Goal: Information Seeking & Learning: Learn about a topic

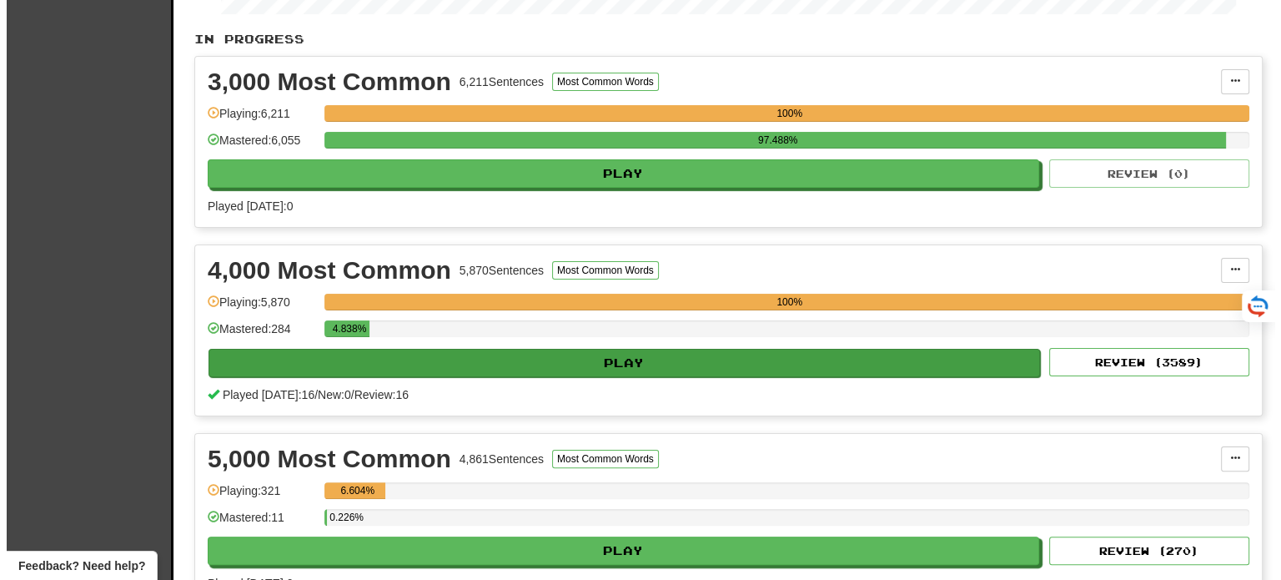
scroll to position [334, 0]
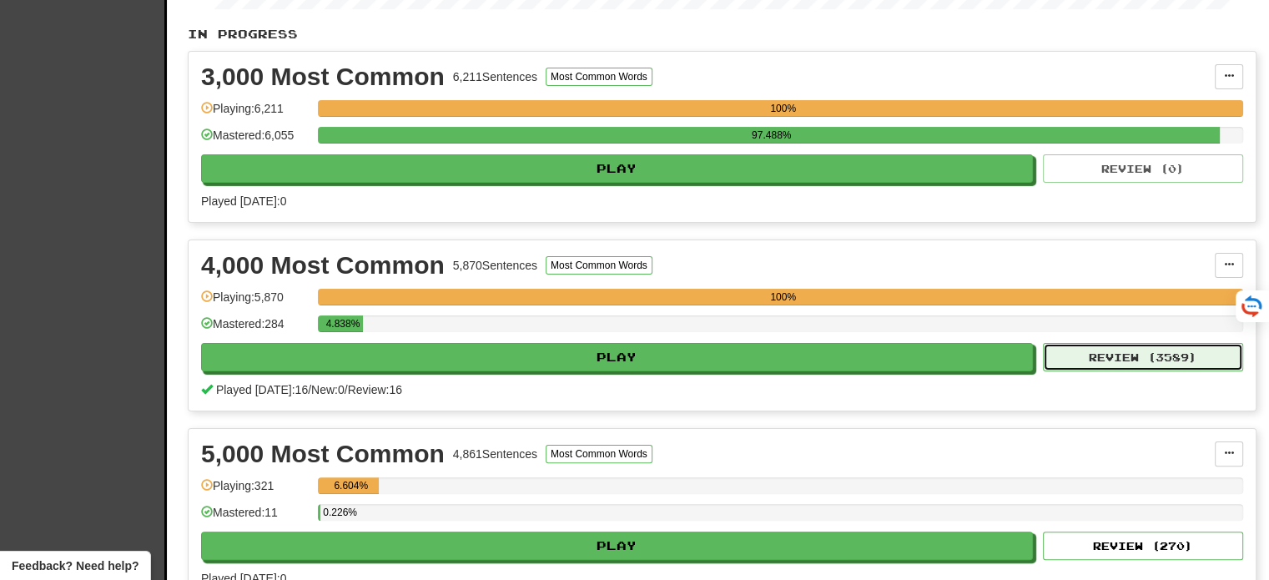
click at [1101, 353] on button "Review ( 3589 )" at bounding box center [1143, 357] width 200 height 28
select select "**"
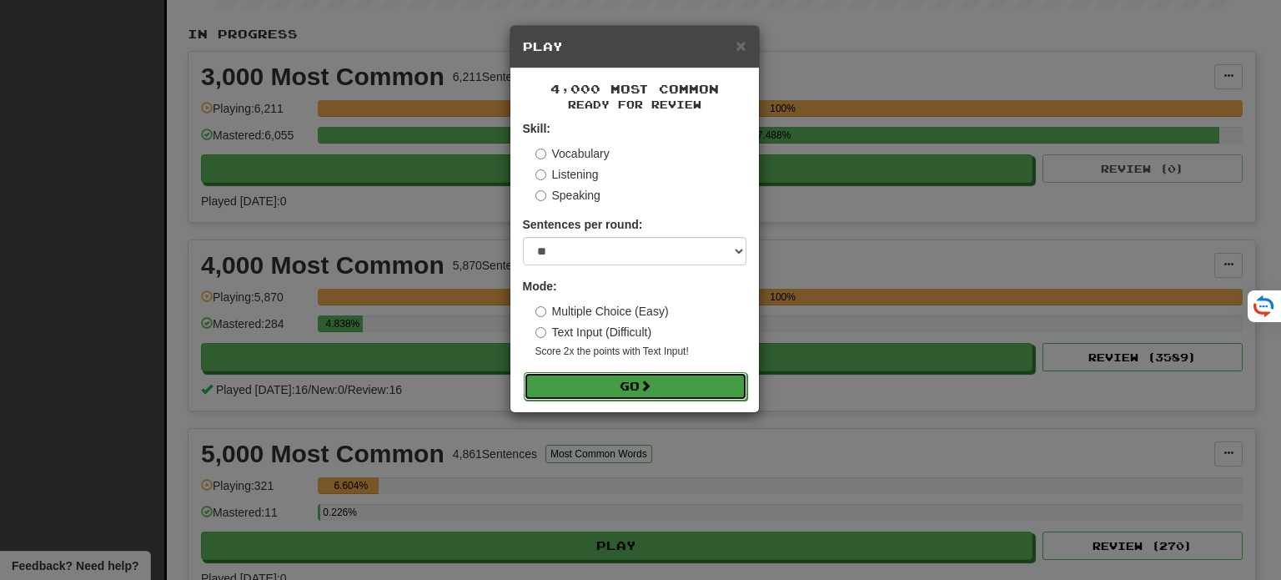
click at [640, 386] on button "Go" at bounding box center [636, 386] width 224 height 28
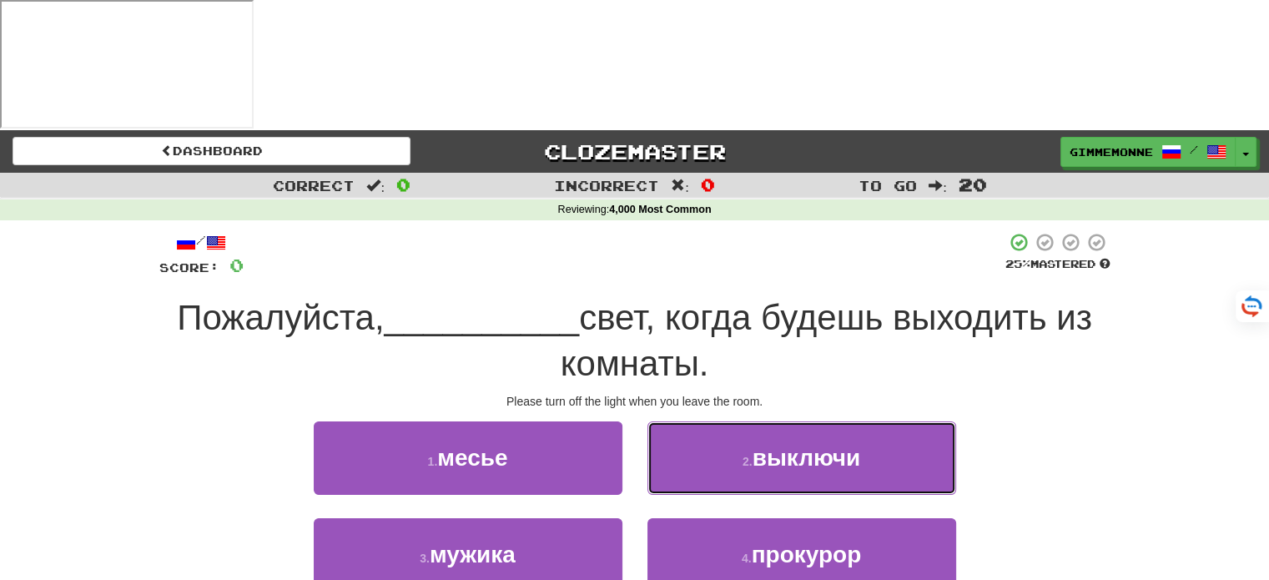
click at [712, 421] on button "2 . выключи" at bounding box center [801, 457] width 309 height 73
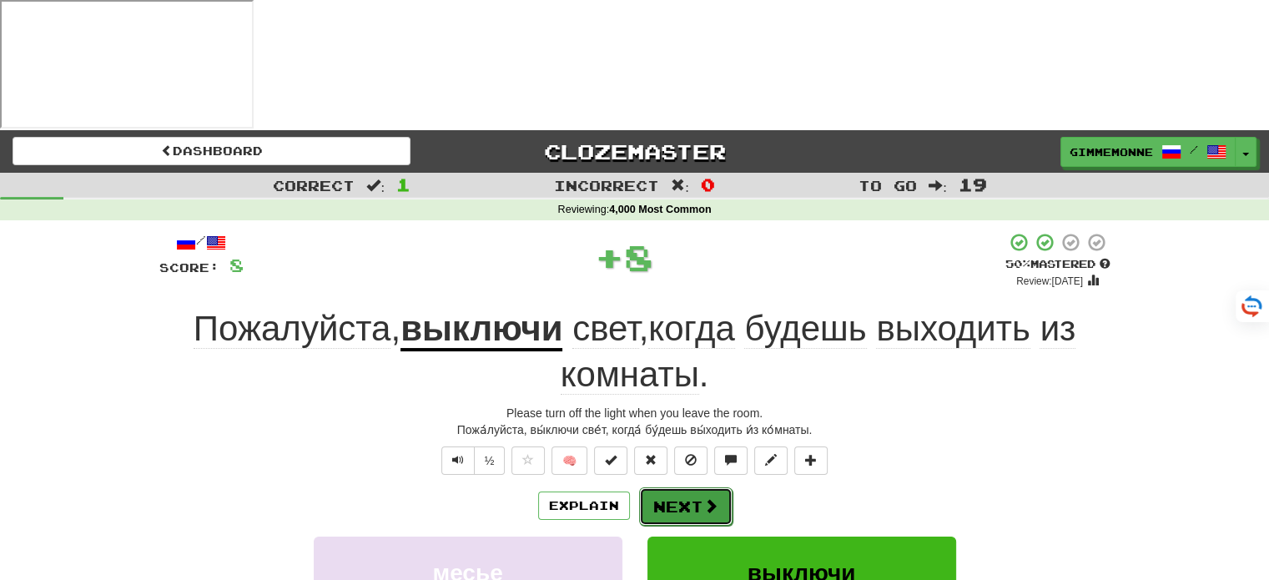
click at [696, 487] on button "Next" at bounding box center [685, 506] width 93 height 38
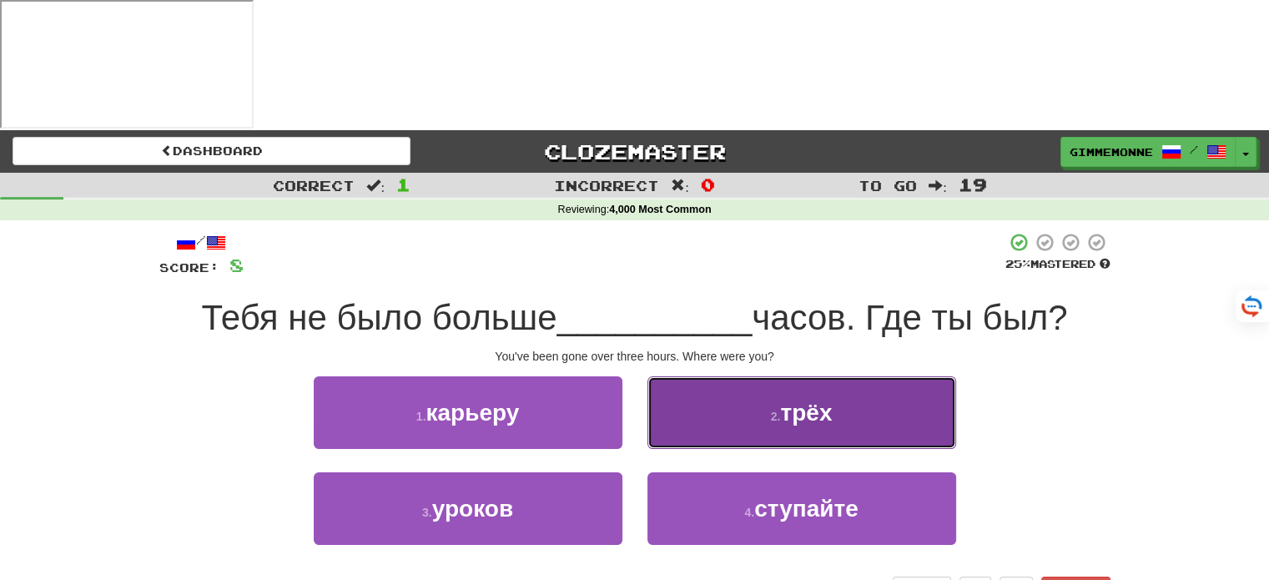
click at [687, 376] on button "2 . трёх" at bounding box center [801, 412] width 309 height 73
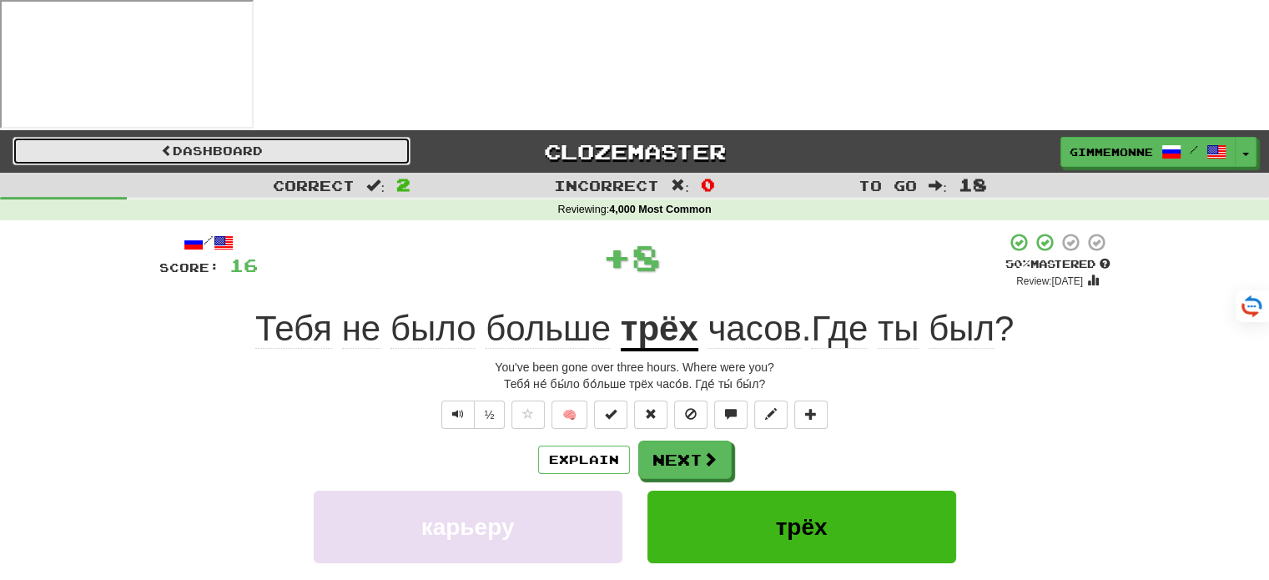
click at [191, 137] on link "Dashboard" at bounding box center [212, 151] width 398 height 28
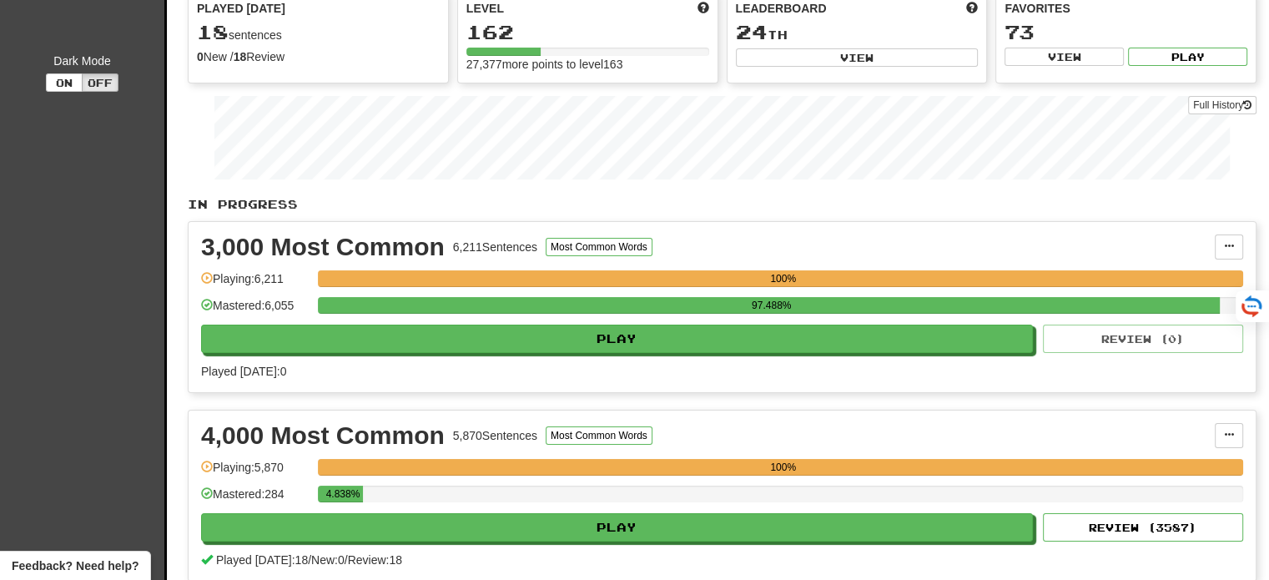
scroll to position [167, 0]
